Goal: Task Accomplishment & Management: Use online tool/utility

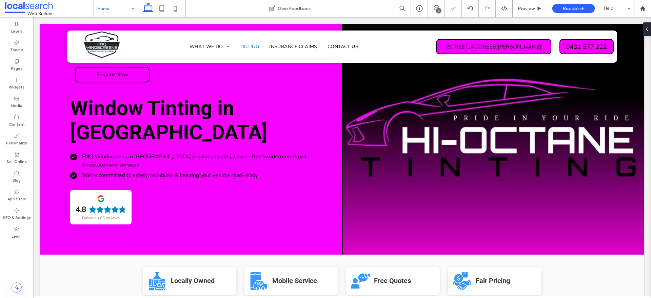
click at [434, 11] on div "3" at bounding box center [436, 8] width 17 height 7
click at [434, 9] on icon at bounding box center [436, 7] width 5 height 5
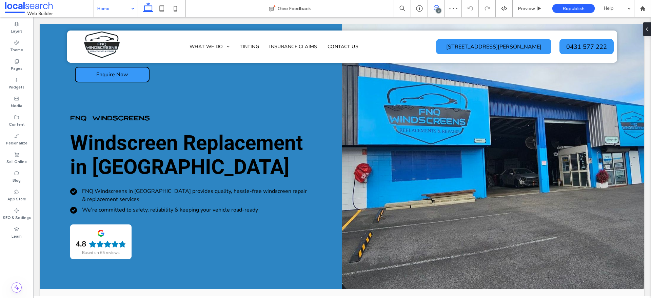
click at [438, 6] on icon at bounding box center [436, 7] width 5 height 5
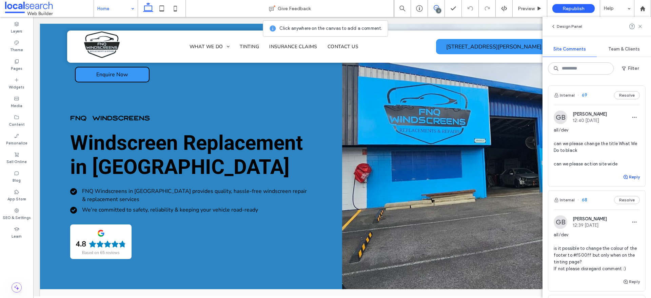
click at [624, 175] on button "Reply" at bounding box center [631, 177] width 17 height 8
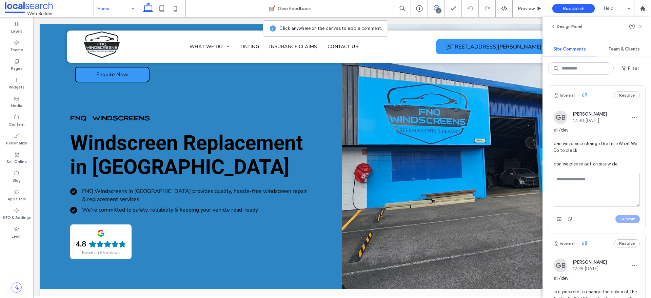
click at [596, 188] on textarea at bounding box center [597, 190] width 86 height 34
type textarea "**********"
click at [618, 216] on button "Submit" at bounding box center [628, 219] width 24 height 8
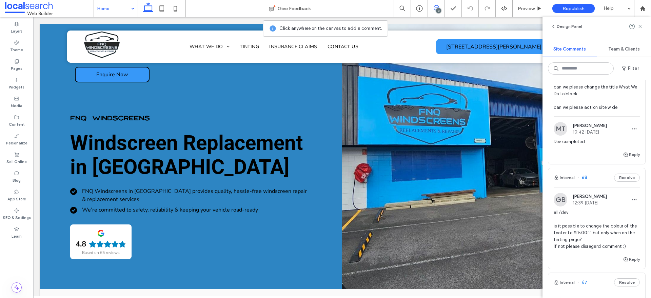
scroll to position [127, 0]
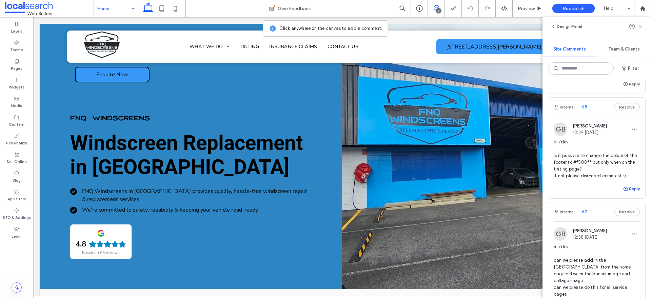
click at [627, 190] on button "Reply" at bounding box center [631, 189] width 17 height 8
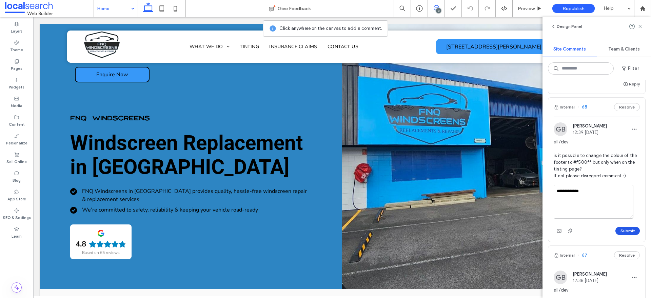
type textarea "**********"
click at [616, 229] on button "Submit" at bounding box center [628, 231] width 24 height 8
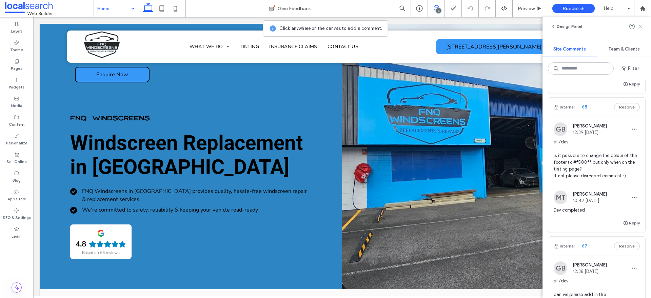
scroll to position [254, 0]
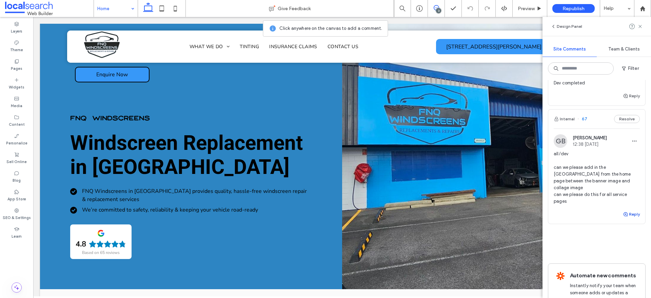
click at [630, 210] on button "Reply" at bounding box center [631, 214] width 17 height 8
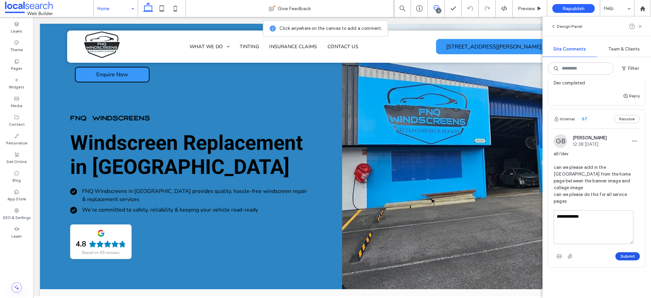
type textarea "**********"
click at [626, 252] on button "Submit" at bounding box center [628, 256] width 24 height 8
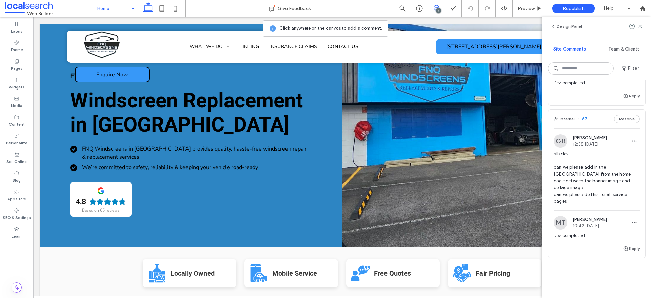
scroll to position [0, 0]
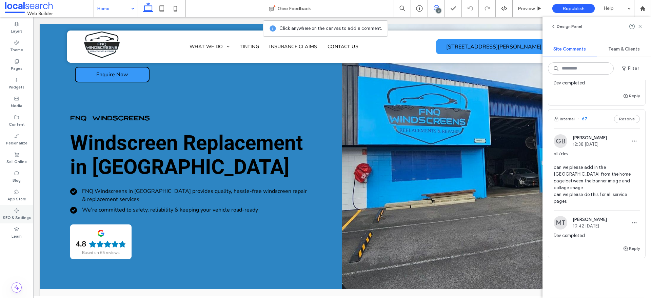
click at [20, 214] on label "SEO & Settings" at bounding box center [17, 216] width 28 height 7
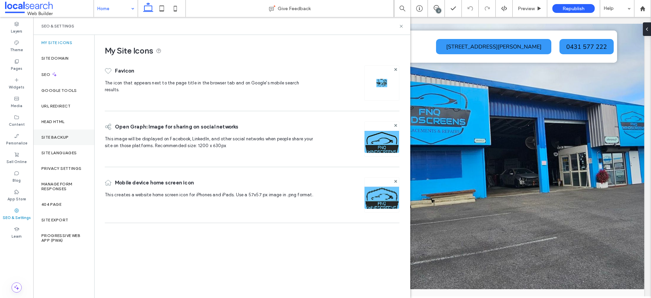
click at [66, 140] on div "Site Backup" at bounding box center [63, 138] width 61 height 16
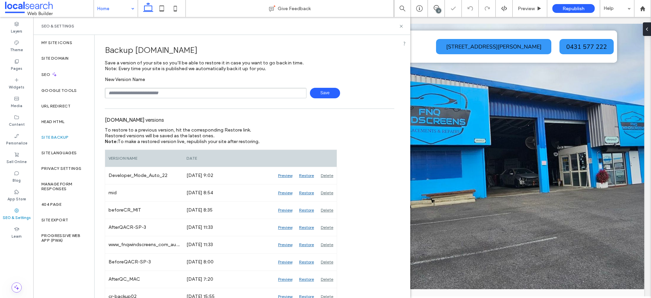
click at [158, 92] on input "text" at bounding box center [206, 93] width 202 height 11
type input "**********"
click at [313, 95] on span "Save" at bounding box center [325, 93] width 30 height 11
click at [402, 27] on icon at bounding box center [401, 26] width 5 height 5
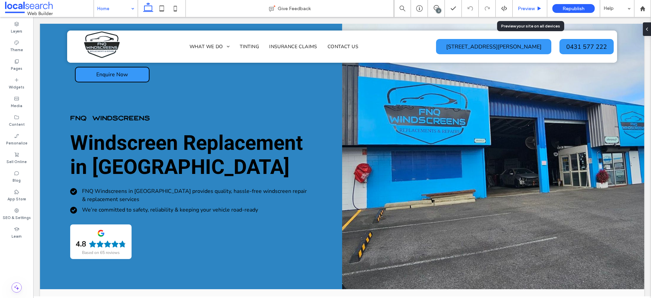
click at [520, 7] on span "Preview" at bounding box center [526, 9] width 17 height 6
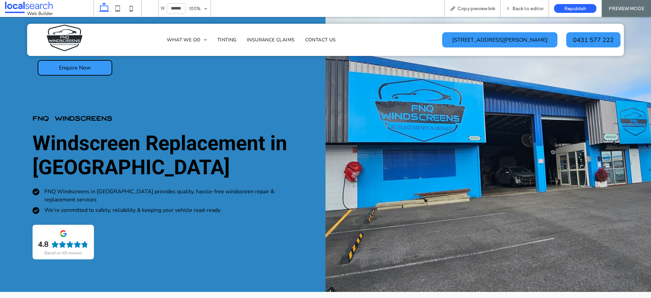
click at [527, 9] on span "Back to editor" at bounding box center [528, 9] width 31 height 6
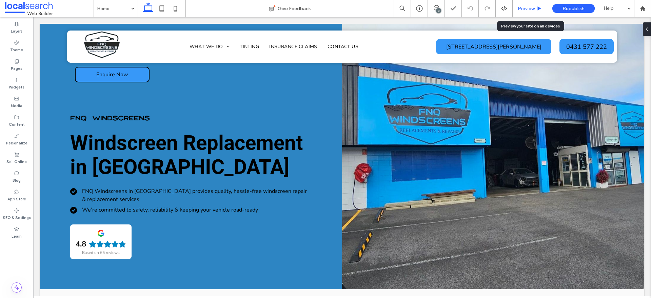
drag, startPoint x: 523, startPoint y: 9, endPoint x: 452, endPoint y: 2, distance: 71.3
click at [523, 9] on span "Preview" at bounding box center [526, 9] width 17 height 6
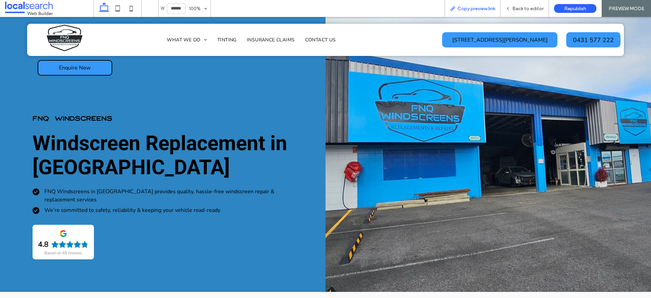
click at [468, 8] on span "Copy preview link" at bounding box center [477, 9] width 38 height 6
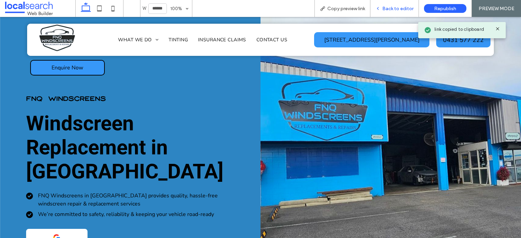
click at [404, 7] on span "Back to editor" at bounding box center [397, 9] width 31 height 6
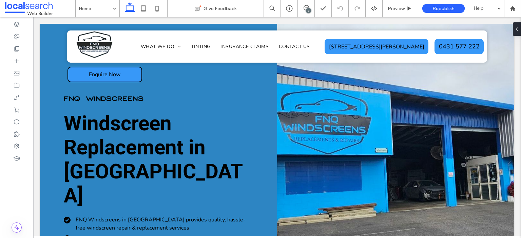
click at [307, 9] on div "3" at bounding box center [308, 10] width 5 height 5
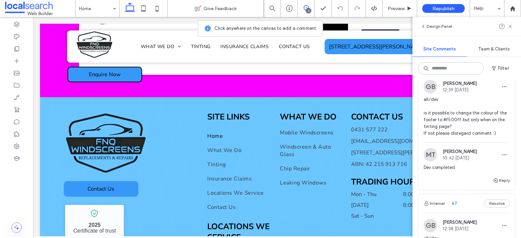
scroll to position [2033, 0]
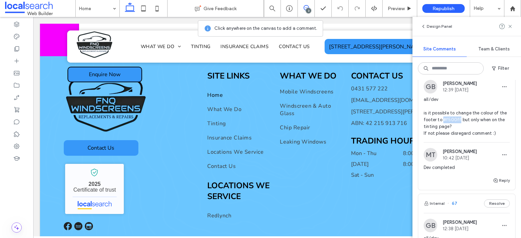
drag, startPoint x: 466, startPoint y: 120, endPoint x: 450, endPoint y: 119, distance: 16.0
click at [450, 119] on span "all/dev is it possible to change the colour of the footer to #f500ff but only w…" at bounding box center [467, 116] width 86 height 41
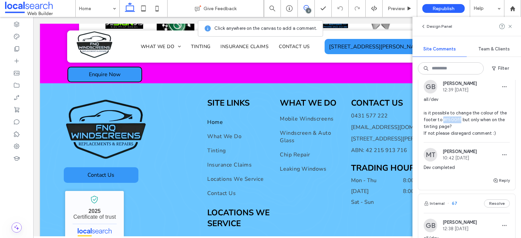
copy span "#f500ff"
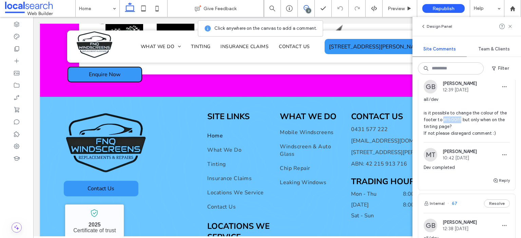
scroll to position [1868, 0]
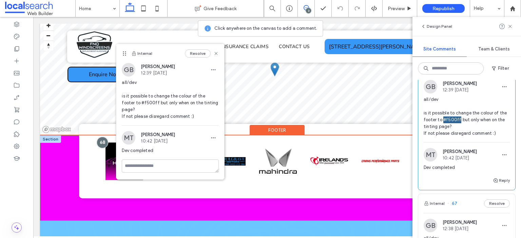
click at [55, 175] on div at bounding box center [277, 178] width 474 height 85
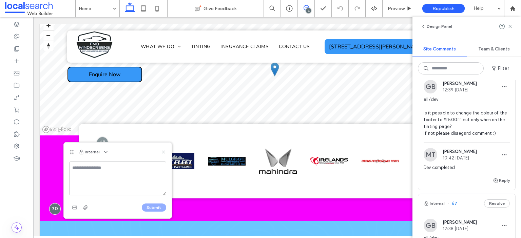
click at [164, 153] on use at bounding box center [163, 152] width 3 height 3
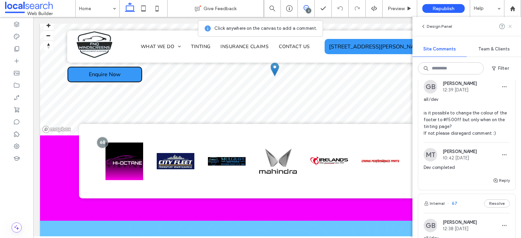
click at [512, 29] on span at bounding box center [509, 26] width 5 height 8
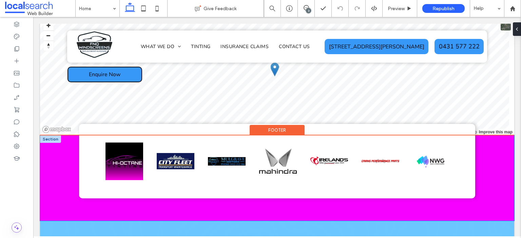
click at [64, 142] on div at bounding box center [277, 178] width 474 height 85
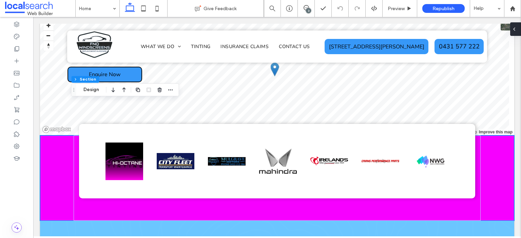
click at [521, 30] on div at bounding box center [515, 29] width 11 height 14
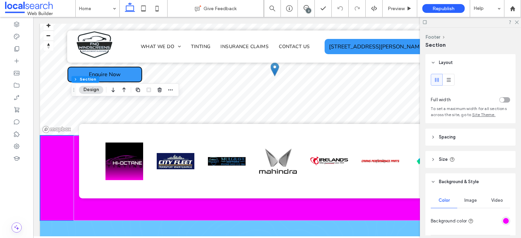
click at [503, 220] on div "rgba(246,0,255,1)" at bounding box center [506, 221] width 6 height 6
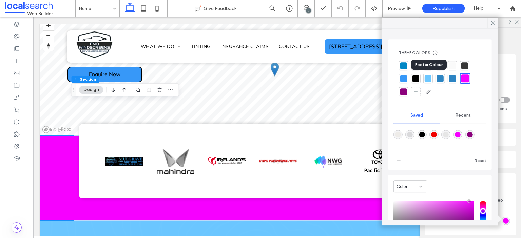
click at [429, 77] on div at bounding box center [428, 78] width 7 height 7
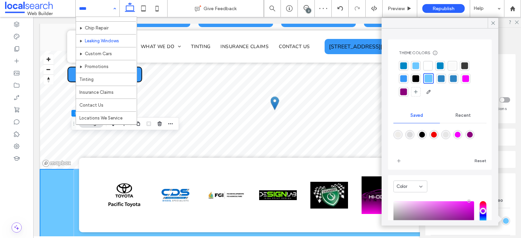
scroll to position [49, 0]
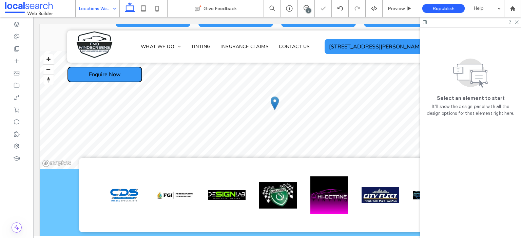
click at [104, 8] on input at bounding box center [96, 8] width 34 height 17
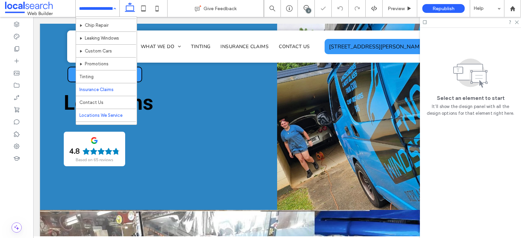
scroll to position [49, 0]
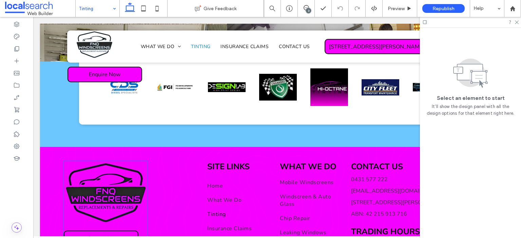
scroll to position [1730, 0]
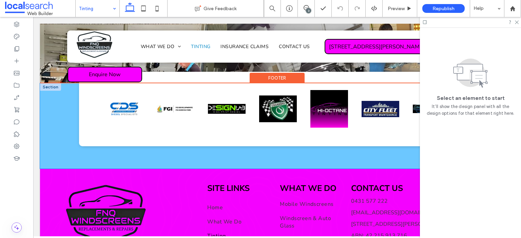
click at [64, 106] on div at bounding box center [277, 125] width 474 height 85
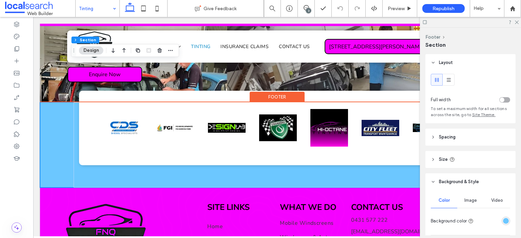
scroll to position [1696, 0]
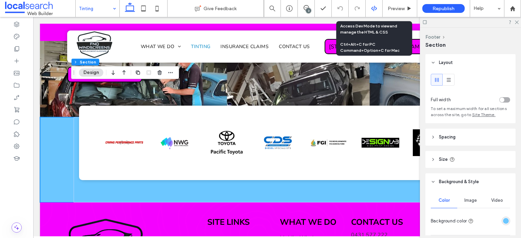
click at [373, 5] on div at bounding box center [374, 8] width 17 height 17
click at [373, 10] on icon at bounding box center [374, 8] width 6 height 6
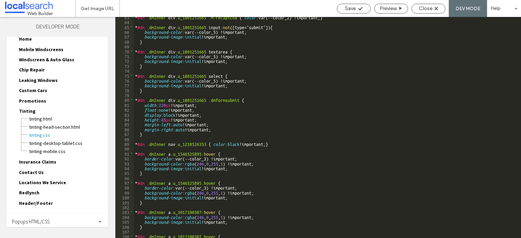
scroll to position [35, 0]
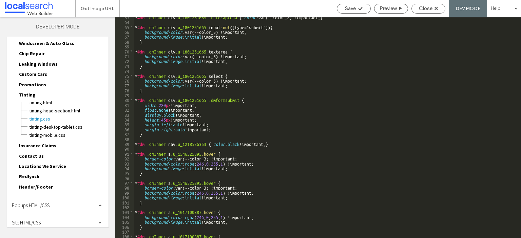
drag, startPoint x: 54, startPoint y: 218, endPoint x: 52, endPoint y: 213, distance: 6.1
click at [54, 218] on div "Site HTML/CSS" at bounding box center [58, 223] width 102 height 17
click at [50, 221] on div "Site HTML/CSS" at bounding box center [58, 223] width 102 height 17
click at [50, 222] on div "Site HTML/CSS" at bounding box center [58, 223] width 102 height 17
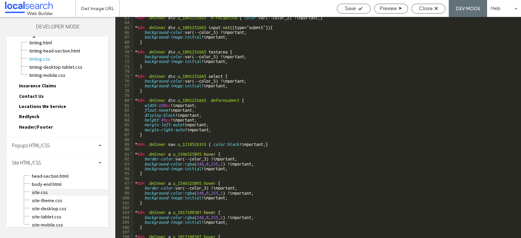
click at [46, 189] on span "site.css" at bounding box center [70, 192] width 77 height 7
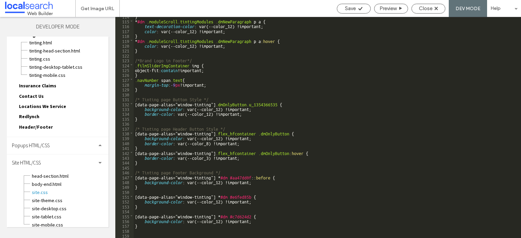
scroll to position [579, 0]
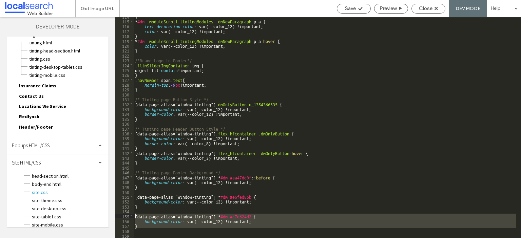
drag, startPoint x: 148, startPoint y: 229, endPoint x: 134, endPoint y: 217, distance: 18.3
click at [134, 217] on div "} * #dm .moduleScroll.tintingModules .dmNewParagraph p a { text-decoration-colo…" at bounding box center [325, 129] width 382 height 231
click at [151, 233] on div "} * #dm .moduleScroll.tintingModules .dmNewParagraph p a { text-decoration-colo…" at bounding box center [325, 127] width 382 height 221
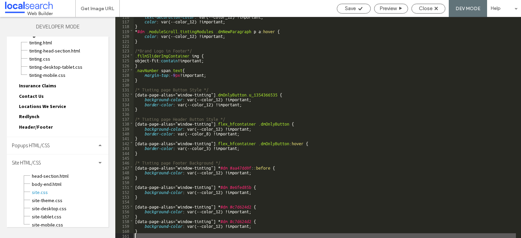
scroll to position [589, 0]
click at [169, 217] on div "text-decoration-color : var(--color_12) !important; color : var(--color_12) !im…" at bounding box center [325, 129] width 382 height 231
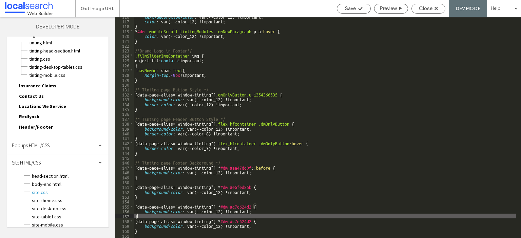
type textarea "**"
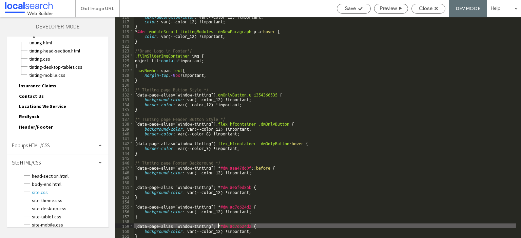
drag, startPoint x: 250, startPoint y: 226, endPoint x: 218, endPoint y: 226, distance: 32.2
click at [218, 226] on div "text-decoration-color : var(--color_12) !important; color : var(--color_12) !im…" at bounding box center [325, 129] width 382 height 231
click at [358, 7] on icon at bounding box center [360, 8] width 5 height 5
drag, startPoint x: 250, startPoint y: 226, endPoint x: 232, endPoint y: 227, distance: 18.3
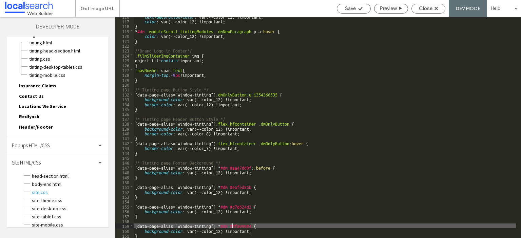
click at [232, 227] on div "text-decoration-color : var(--color_12) !important; color : var(--color_12) !im…" at bounding box center [325, 129] width 382 height 231
click at [359, 8] on icon at bounding box center [360, 8] width 5 height 5
click at [359, 8] on div "Get Image URL Save Preview Close DEV MODE Help Design Panel Site Comments Team …" at bounding box center [260, 119] width 521 height 238
drag, startPoint x: 251, startPoint y: 227, endPoint x: 233, endPoint y: 227, distance: 18.0
click at [233, 227] on div "text-decoration-color : var(--color_12) !important; color : var(--color_12) !im…" at bounding box center [325, 129] width 382 height 231
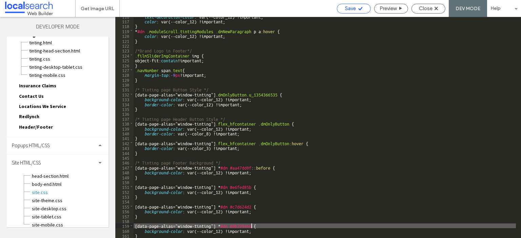
click at [365, 9] on div "Save" at bounding box center [353, 8] width 33 height 6
click at [365, 9] on div at bounding box center [260, 119] width 521 height 238
drag, startPoint x: 250, startPoint y: 228, endPoint x: 232, endPoint y: 226, distance: 18.7
click at [232, 226] on div "text-decoration-color : var(--color_12) !important; color : var(--color_12) !im…" at bounding box center [325, 129] width 382 height 231
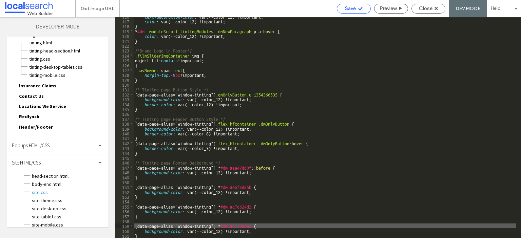
click at [364, 11] on div "Save" at bounding box center [353, 8] width 33 height 6
click at [364, 11] on div "Get Image URL Save Preview Close DEV MODE Help Design Panel Site Comments Team …" at bounding box center [260, 119] width 521 height 238
drag, startPoint x: 251, startPoint y: 226, endPoint x: 233, endPoint y: 226, distance: 17.6
click at [233, 226] on div "text-decoration-color : var(--color_12) !important; color : var(--color_12) !im…" at bounding box center [325, 129] width 382 height 231
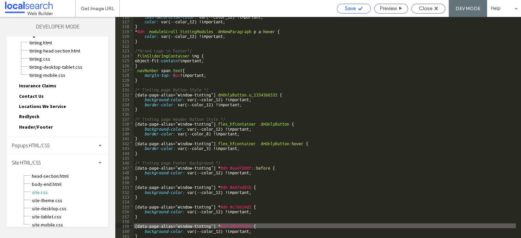
click at [364, 8] on div "Save" at bounding box center [353, 8] width 33 height 6
click at [364, 8] on div at bounding box center [260, 119] width 521 height 238
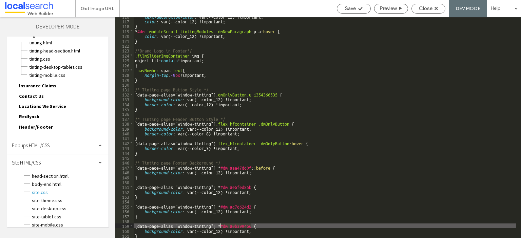
drag, startPoint x: 251, startPoint y: 227, endPoint x: 220, endPoint y: 226, distance: 31.2
click at [220, 226] on div "text-decoration-color : var(--color_12) !important; color : var(--color_12) !im…" at bounding box center [325, 129] width 382 height 231
click at [221, 226] on div "text-decoration-color : var(--color_12) !important; color : var(--color_12) !im…" at bounding box center [325, 129] width 382 height 231
click at [293, 212] on div "text-decoration-color : var(--color_12) !important; color : var(--color_12) !im…" at bounding box center [325, 129] width 382 height 231
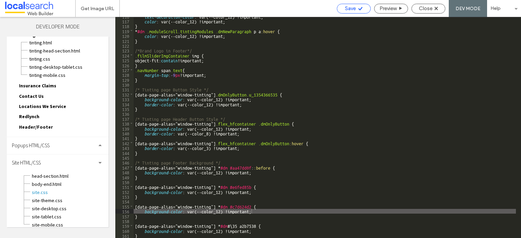
click at [364, 5] on div "Save" at bounding box center [353, 8] width 33 height 6
click at [500, 122] on div "text-decoration-color : var(--color_12) !important; color : var(--color_12) !im…" at bounding box center [325, 129] width 382 height 231
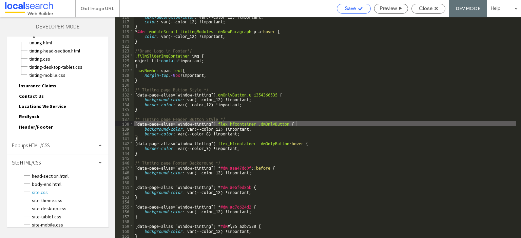
click at [348, 7] on span "Save" at bounding box center [350, 8] width 11 height 6
click at [437, 8] on use at bounding box center [436, 8] width 3 height 3
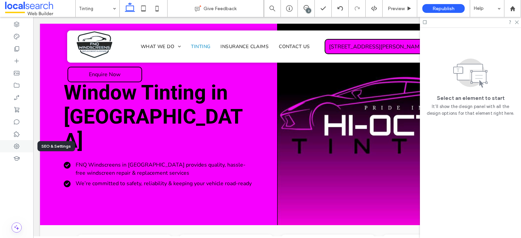
click at [13, 147] on icon at bounding box center [16, 146] width 7 height 7
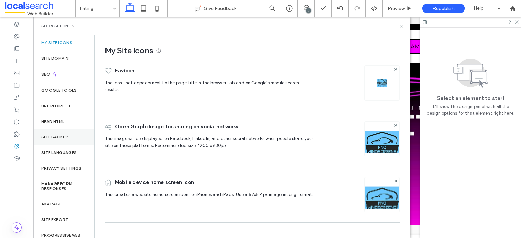
click at [55, 135] on label "Site Backup" at bounding box center [54, 137] width 27 height 5
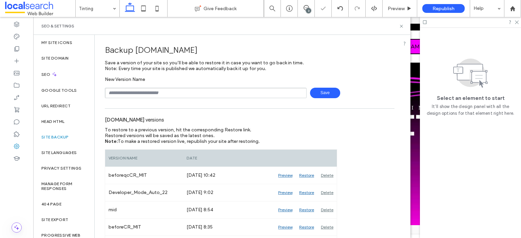
click at [173, 94] on input "text" at bounding box center [206, 93] width 202 height 11
type input "****"
click at [319, 94] on span "Save" at bounding box center [325, 93] width 30 height 11
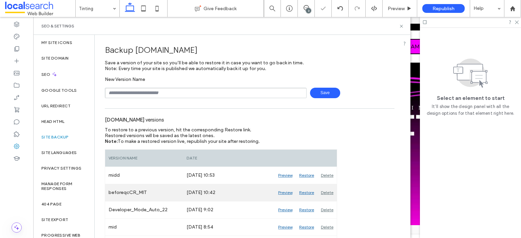
click at [327, 190] on div "Delete" at bounding box center [326, 193] width 19 height 17
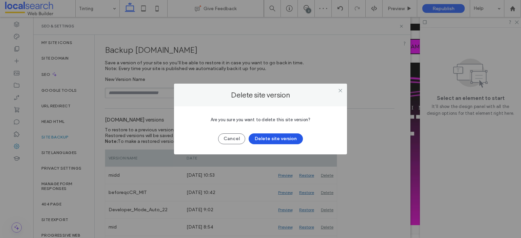
click at [277, 137] on button "Delete site version" at bounding box center [276, 139] width 54 height 11
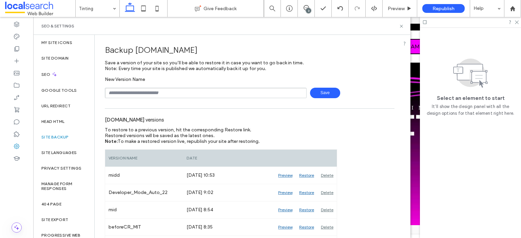
click at [255, 95] on input "text" at bounding box center [206, 93] width 202 height 11
type input "**********"
click at [314, 93] on span "Save" at bounding box center [325, 93] width 30 height 11
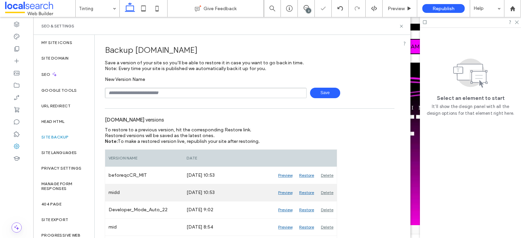
click at [330, 194] on div "Delete" at bounding box center [326, 193] width 19 height 17
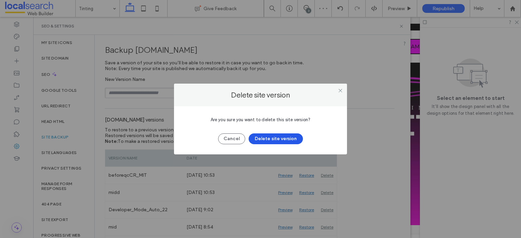
click at [282, 140] on button "Delete site version" at bounding box center [276, 139] width 54 height 11
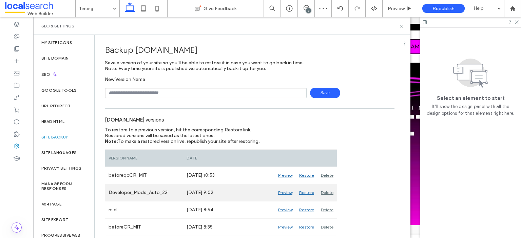
click at [326, 193] on div "Delete" at bounding box center [326, 193] width 19 height 17
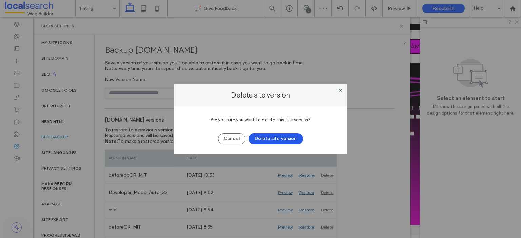
click at [293, 141] on button "Delete site version" at bounding box center [276, 139] width 54 height 11
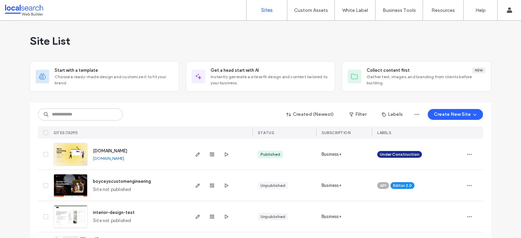
click at [202, 33] on div "Site List" at bounding box center [260, 41] width 461 height 41
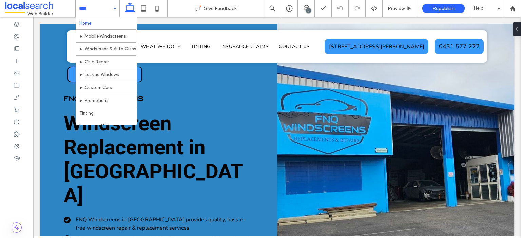
click at [84, 10] on input at bounding box center [96, 8] width 34 height 17
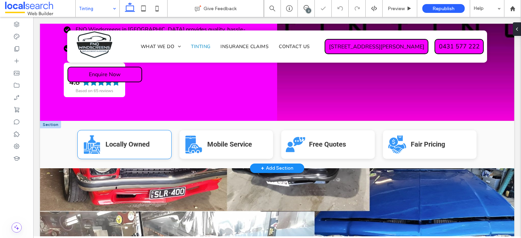
click at [85, 142] on icon at bounding box center [92, 148] width 16 height 12
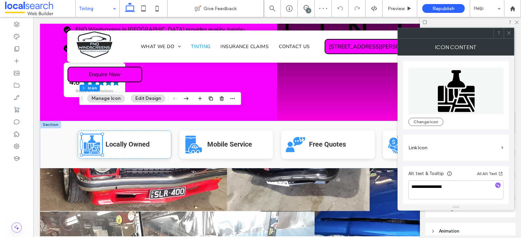
click at [509, 32] on icon at bounding box center [508, 33] width 5 height 5
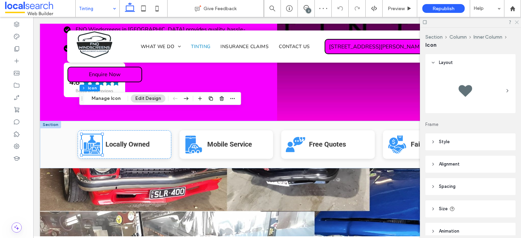
click at [515, 21] on icon at bounding box center [516, 22] width 4 height 4
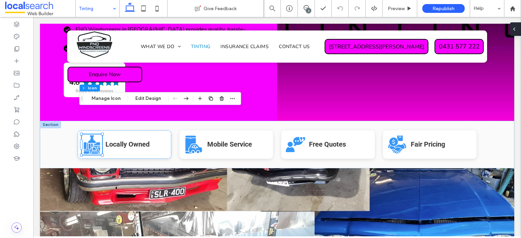
drag, startPoint x: 515, startPoint y: 27, endPoint x: 267, endPoint y: 68, distance: 251.7
click at [515, 27] on icon at bounding box center [514, 28] width 5 height 5
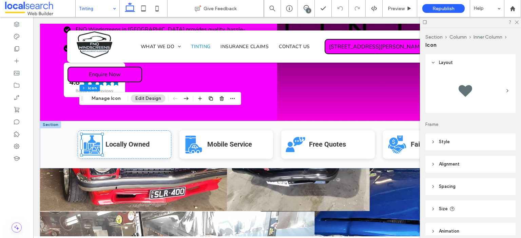
click at [444, 140] on span "Style" at bounding box center [444, 142] width 11 height 7
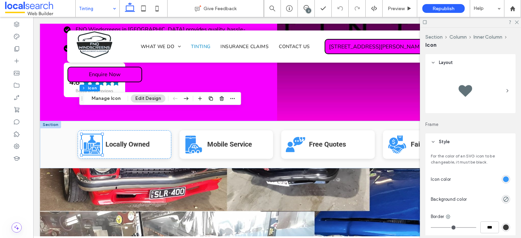
scroll to position [68, 0]
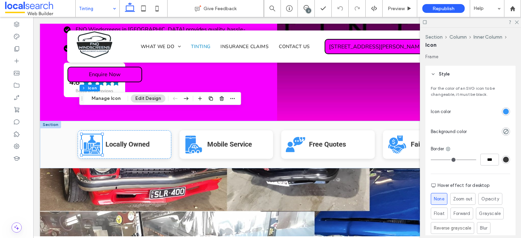
click at [503, 111] on div "rgb(55, 152, 248)" at bounding box center [506, 112] width 6 height 6
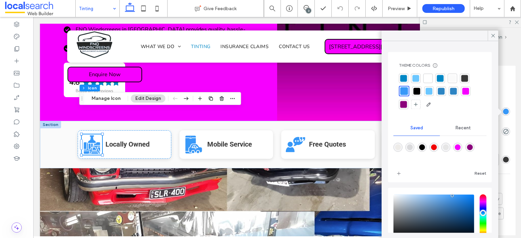
click at [463, 92] on div at bounding box center [465, 91] width 7 height 7
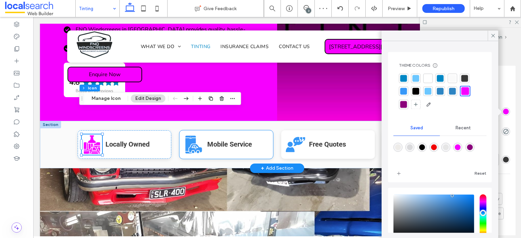
click at [193, 145] on icon at bounding box center [195, 149] width 13 height 8
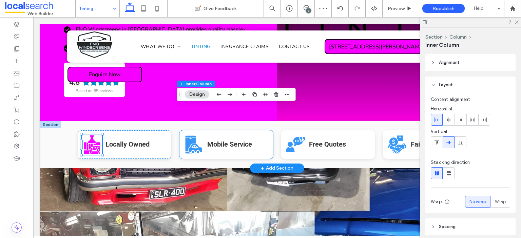
click at [193, 145] on icon at bounding box center [195, 149] width 13 height 8
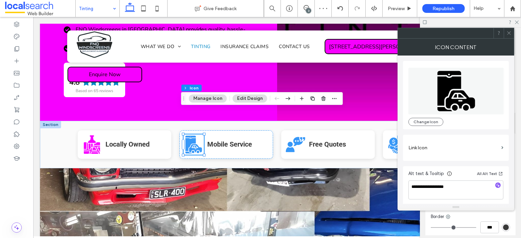
click at [506, 34] on icon at bounding box center [508, 33] width 5 height 5
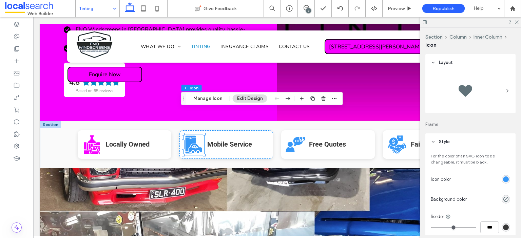
click at [503, 179] on div "rgb(55, 152, 248)" at bounding box center [506, 180] width 6 height 6
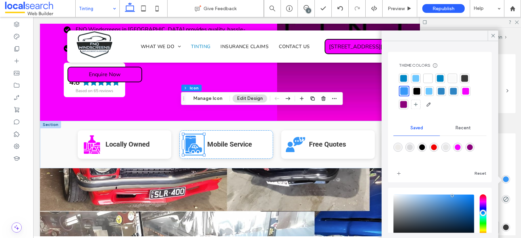
click at [461, 92] on div at bounding box center [465, 90] width 9 height 9
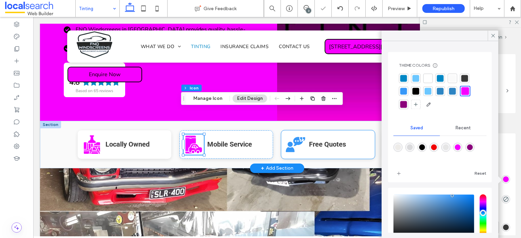
click at [290, 135] on icon "Free Quotes Icon" at bounding box center [295, 145] width 20 height 20
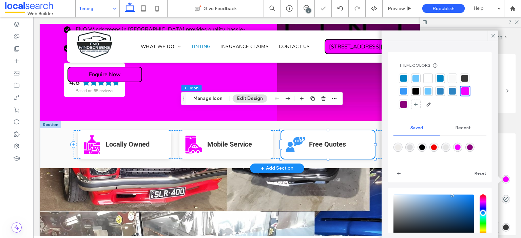
click at [290, 135] on icon "Free Quotes Icon" at bounding box center [295, 145] width 20 height 20
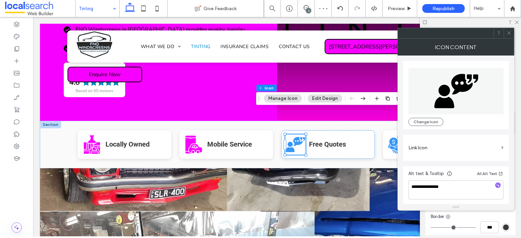
click at [509, 34] on use at bounding box center [508, 33] width 3 height 3
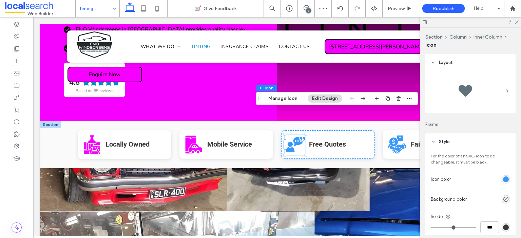
click at [502, 180] on div "rgb(55, 152, 248)" at bounding box center [506, 179] width 8 height 8
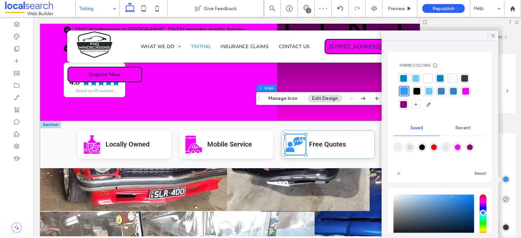
click at [467, 90] on div at bounding box center [465, 91] width 7 height 7
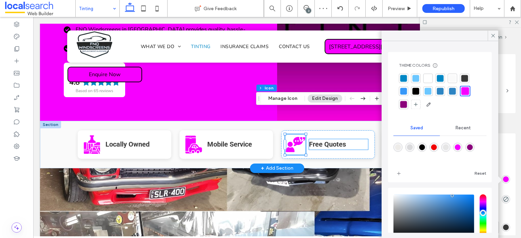
click at [350, 139] on p "Free Quotes" at bounding box center [338, 144] width 59 height 11
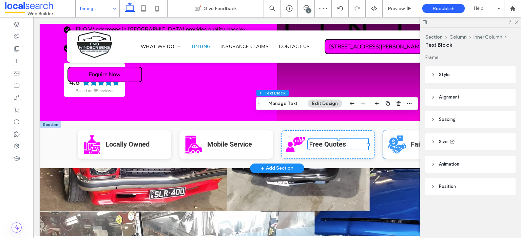
click at [401, 136] on icon at bounding box center [397, 145] width 18 height 18
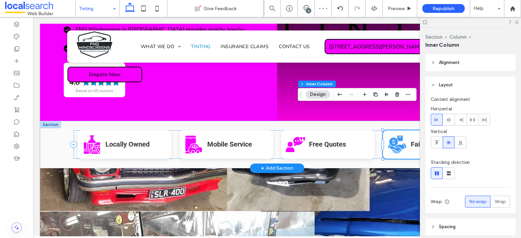
click at [401, 136] on icon at bounding box center [397, 145] width 18 height 18
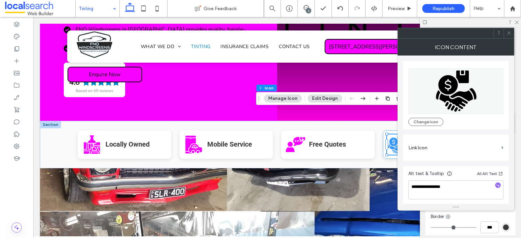
click at [505, 33] on div at bounding box center [509, 33] width 10 height 10
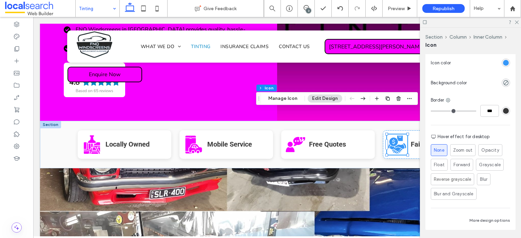
scroll to position [102, 0]
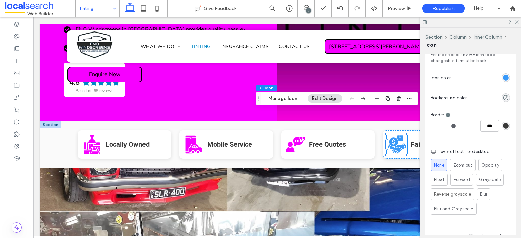
click at [502, 78] on div "rgb(55, 152, 248)" at bounding box center [506, 78] width 8 height 8
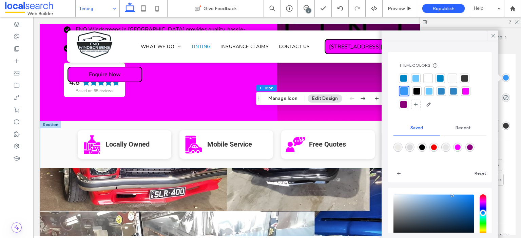
click at [462, 91] on div at bounding box center [465, 91] width 7 height 7
click at [517, 23] on icon at bounding box center [516, 22] width 4 height 4
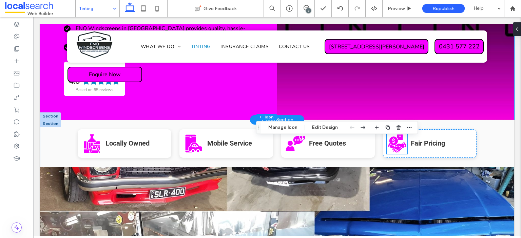
scroll to position [170, 0]
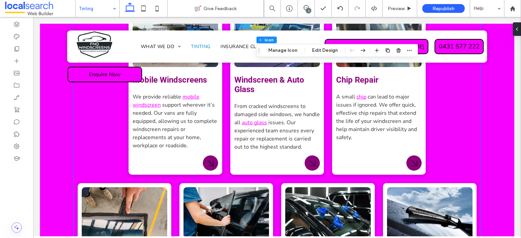
scroll to position [1301, 0]
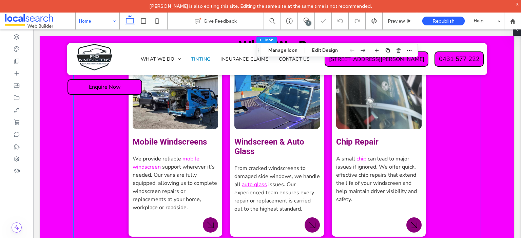
click at [40, 21] on span at bounding box center [40, 21] width 70 height 14
